Goal: Task Accomplishment & Management: Manage account settings

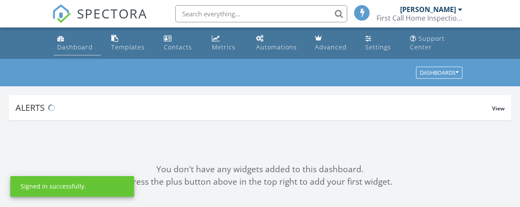
click at [64, 42] on link "Dashboard" at bounding box center [77, 43] width 47 height 24
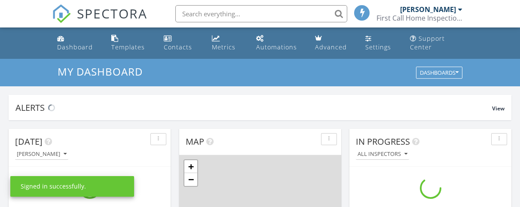
scroll to position [795, 533]
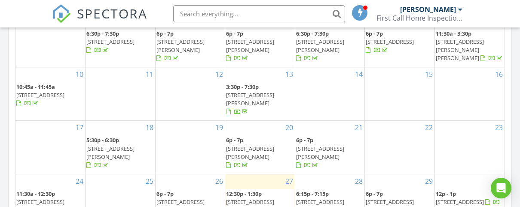
scroll to position [644, 0]
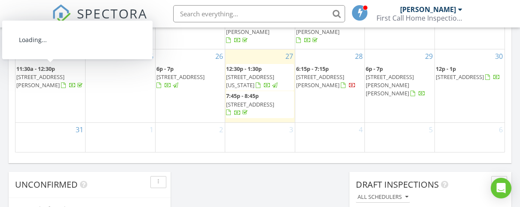
click at [34, 73] on span "[STREET_ADDRESS][PERSON_NAME]" at bounding box center [40, 81] width 48 height 16
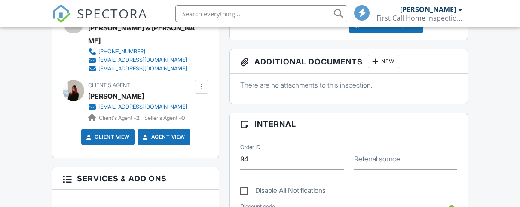
drag, startPoint x: 120, startPoint y: 47, endPoint x: 115, endPoint y: 46, distance: 5.2
